Goal: Contribute content

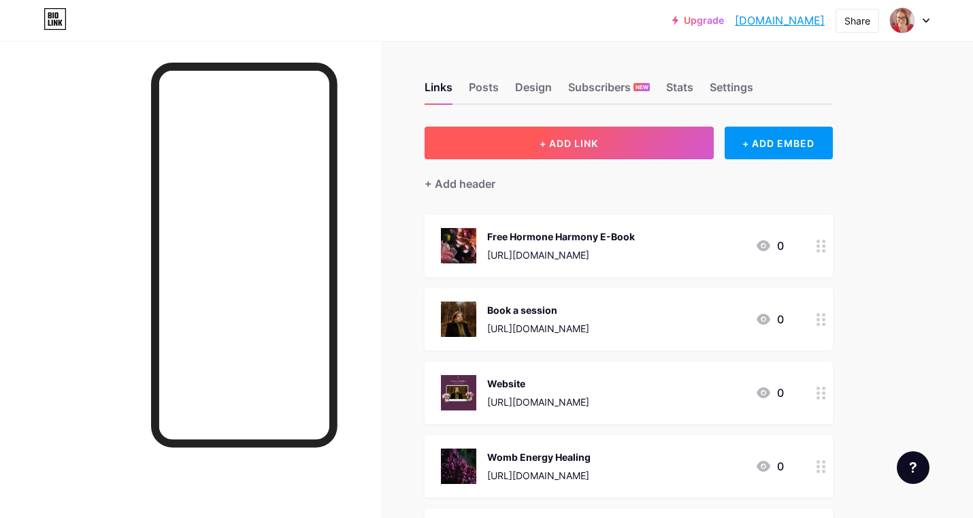
click at [564, 143] on span "+ ADD LINK" at bounding box center [569, 143] width 59 height 12
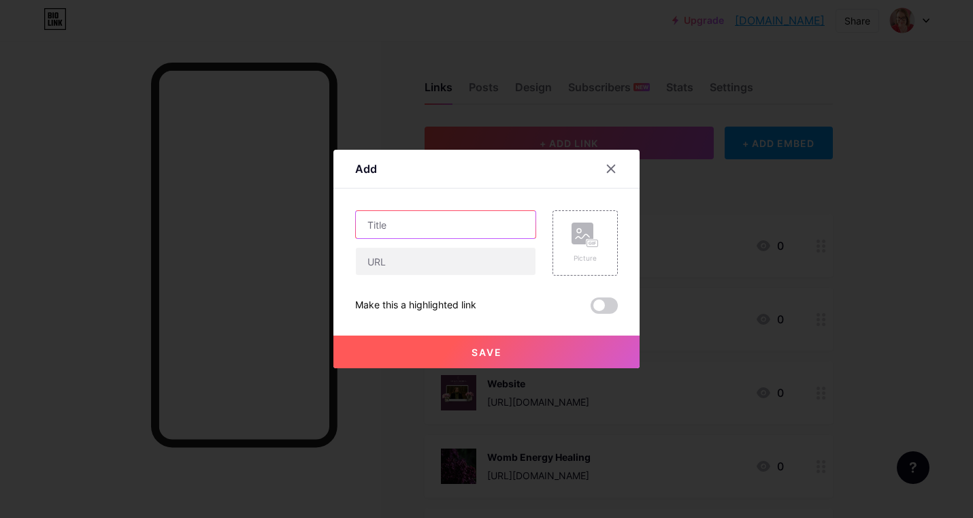
click at [409, 231] on input "text" at bounding box center [446, 224] width 180 height 27
type input "Free - Befriend your inner critic workbook & meditation"
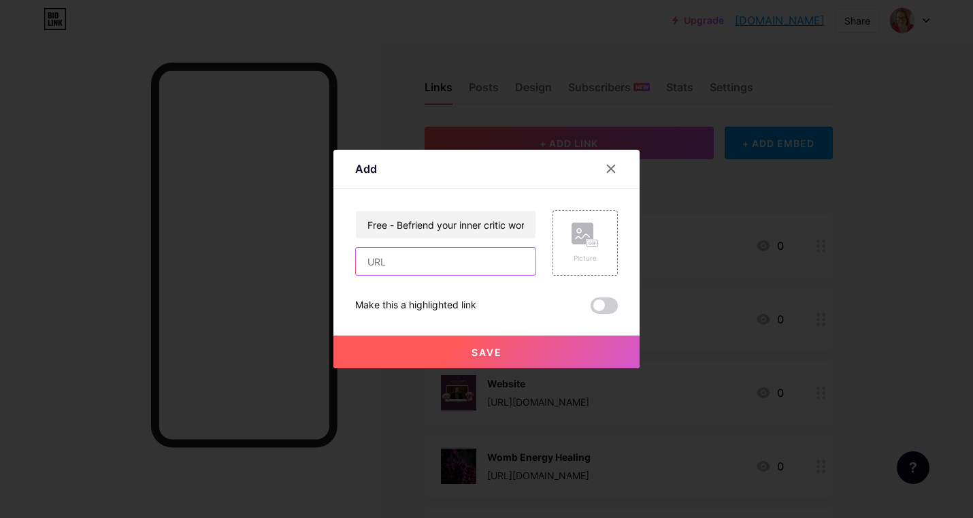
click at [404, 262] on input "text" at bounding box center [446, 261] width 180 height 27
paste input "[URL][DOMAIN_NAME]"
type input "[URL][DOMAIN_NAME]"
click at [587, 242] on rect at bounding box center [592, 243] width 11 height 7
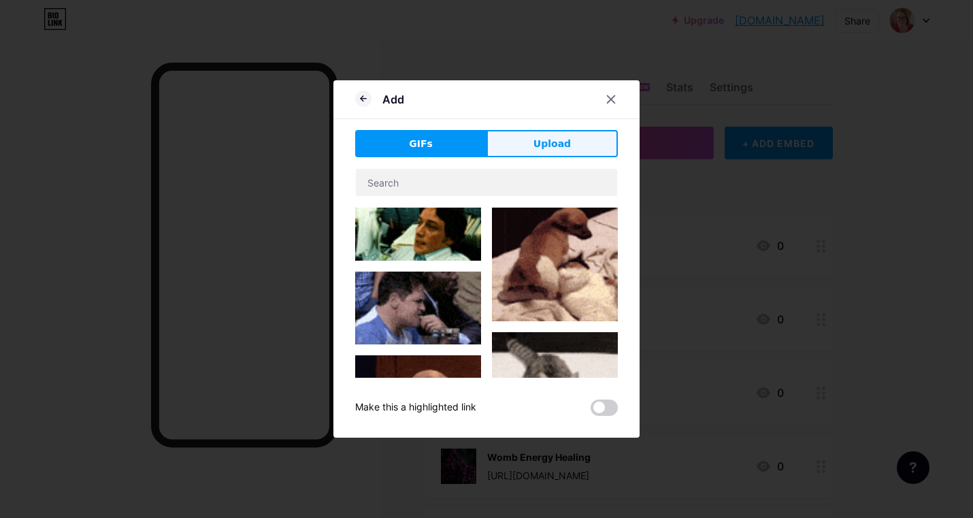
click at [557, 146] on span "Upload" at bounding box center [551, 144] width 37 height 14
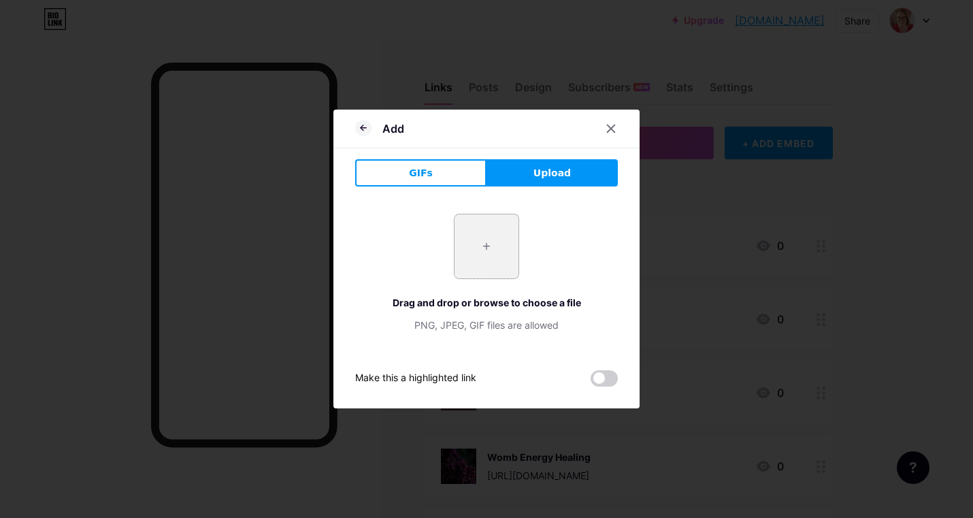
click at [479, 250] on input "file" at bounding box center [487, 246] width 64 height 64
click at [491, 252] on input "file" at bounding box center [487, 246] width 64 height 64
type input "C:\fakepath\Womb Wise Coaching Overcoming Your Inner Critic Workbook (Instagram…"
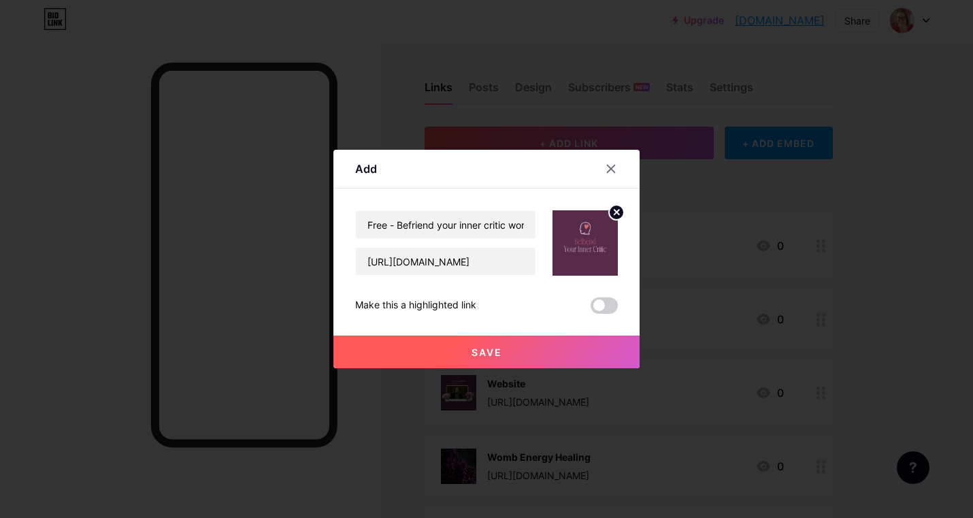
click at [487, 351] on span "Save" at bounding box center [487, 352] width 31 height 12
